Goal: Book appointment/travel/reservation

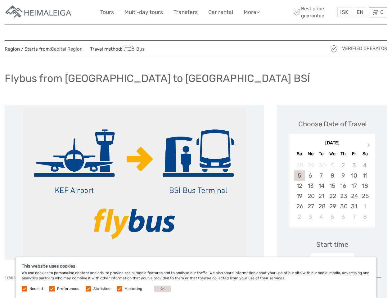
click at [251, 12] on link "More" at bounding box center [251, 12] width 16 height 9
click at [258, 12] on icon at bounding box center [257, 11] width 3 height 5
click at [344, 12] on span "ISK" at bounding box center [344, 12] width 8 height 6
click at [359, 12] on div "EN English Español Deutsch" at bounding box center [359, 12] width 12 height 10
click at [378, 12] on div "0 Items Total 0 ISK Checkout The shopping cart is empty." at bounding box center [378, 12] width 18 height 10
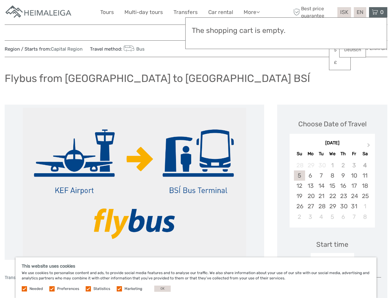
click at [134, 182] on img at bounding box center [134, 182] width 223 height 149
click at [369, 146] on button "Next Month" at bounding box center [369, 146] width 10 height 10
click at [299, 165] on div "26" at bounding box center [299, 165] width 11 height 10
click at [310, 165] on div "29" at bounding box center [310, 165] width 11 height 10
click at [321, 165] on div "30" at bounding box center [321, 165] width 11 height 10
